Goal: Information Seeking & Learning: Learn about a topic

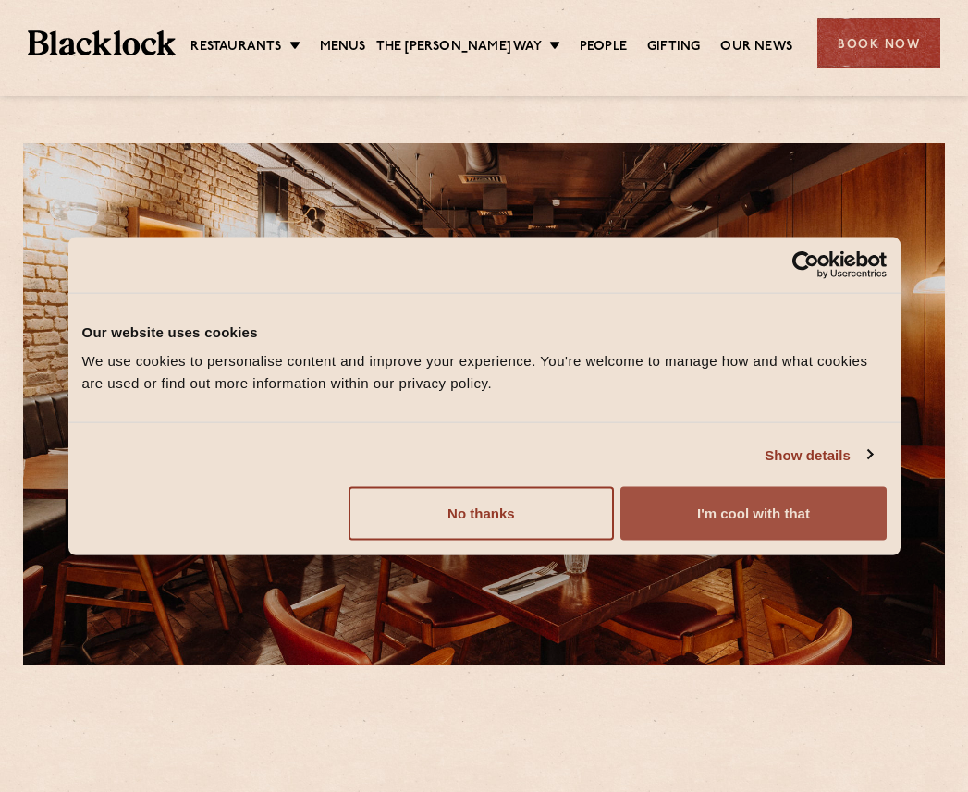
click at [761, 524] on button "I'm cool with that" at bounding box center [752, 514] width 265 height 54
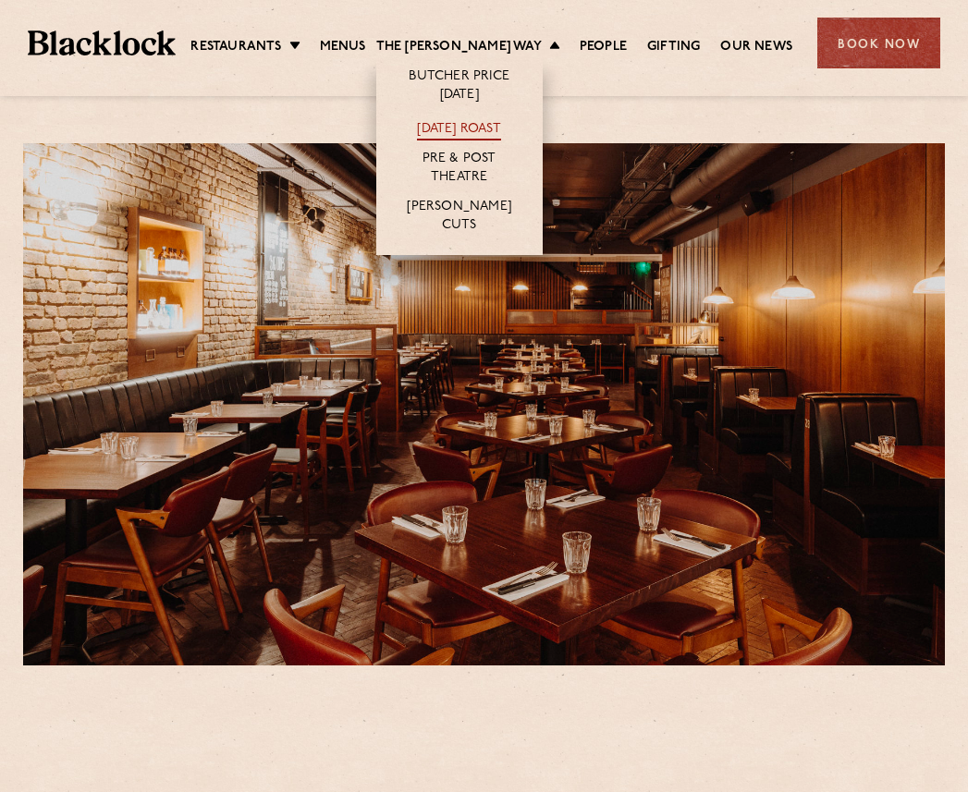
click at [424, 128] on link "[DATE] Roast" at bounding box center [458, 130] width 83 height 20
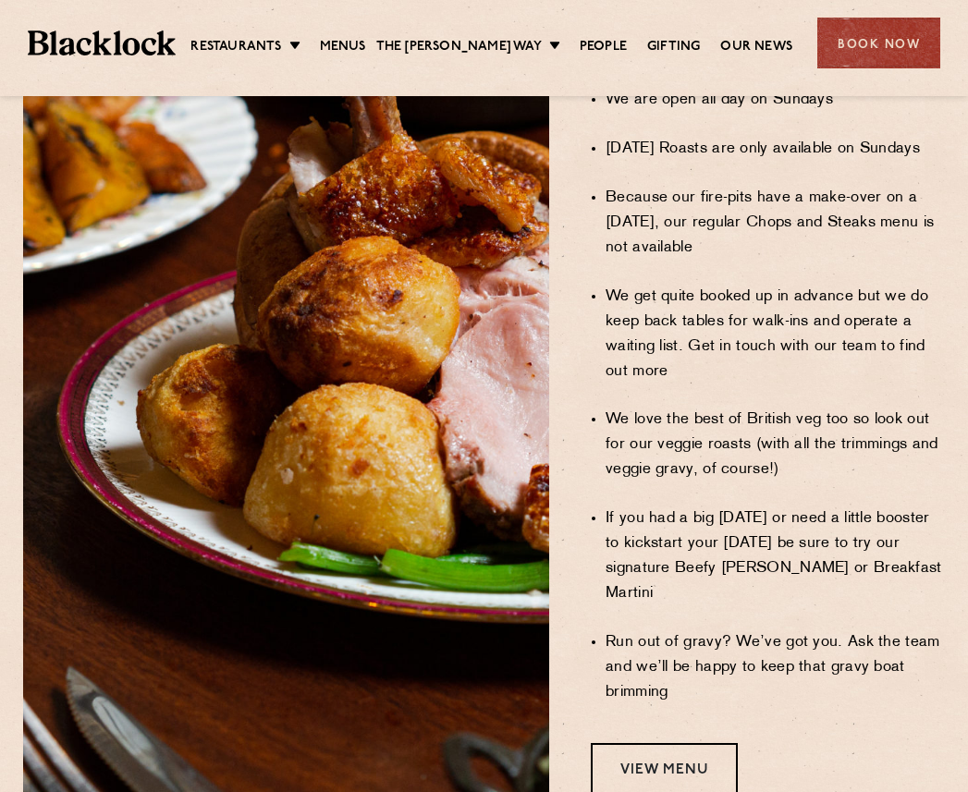
scroll to position [1386, 0]
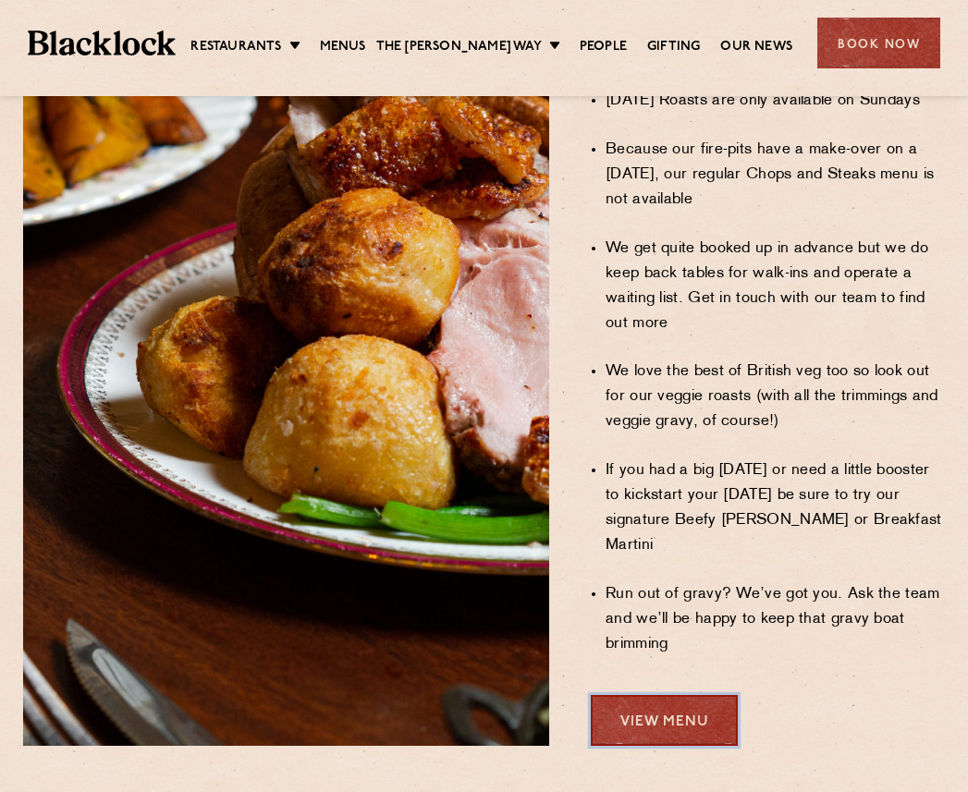
click at [682, 695] on link "View Menu" at bounding box center [664, 720] width 147 height 51
